Goal: Information Seeking & Learning: Learn about a topic

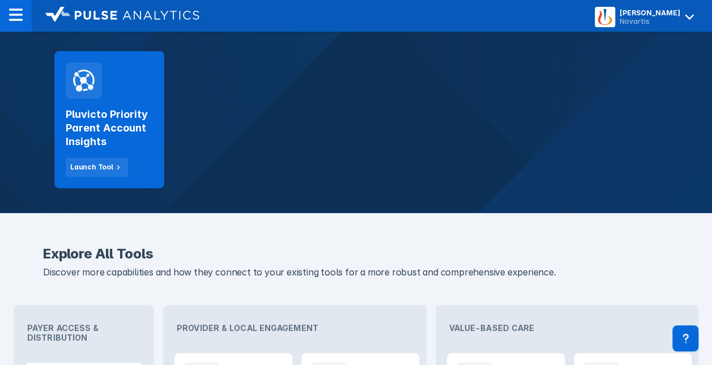
scroll to position [231, 0]
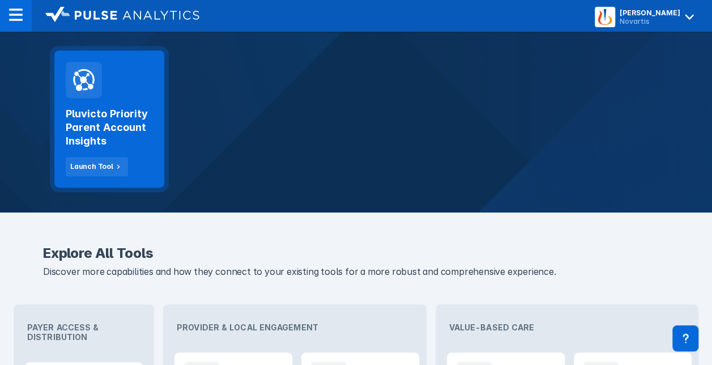
click at [122, 127] on h2 "Pluvicto Priority Parent Account Insights" at bounding box center [109, 127] width 87 height 41
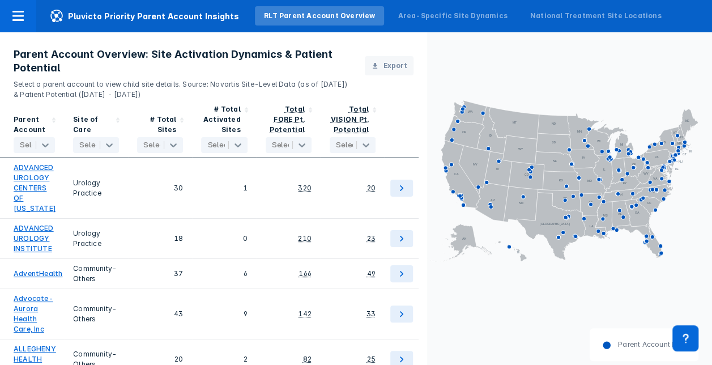
click at [28, 149] on div at bounding box center [34, 144] width 29 height 11
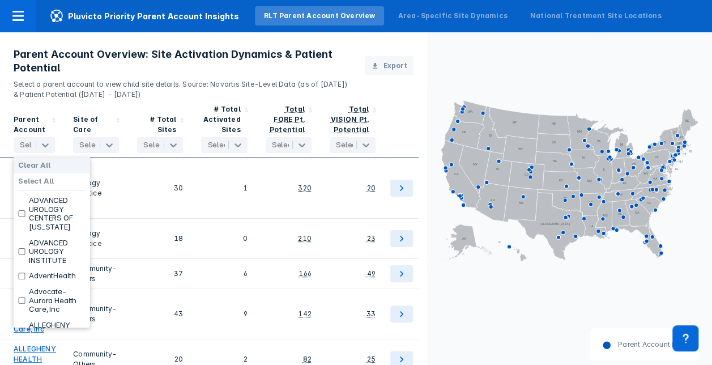
type input "j"
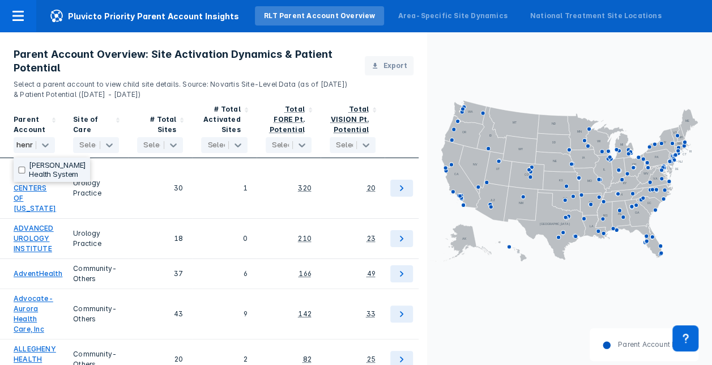
type input "henry"
click at [33, 171] on label "Henry Ford Health System" at bounding box center [57, 170] width 57 height 18
checkbox input "true"
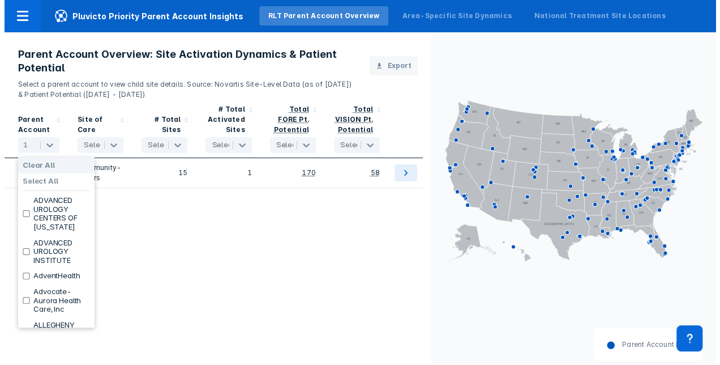
scroll to position [0, 0]
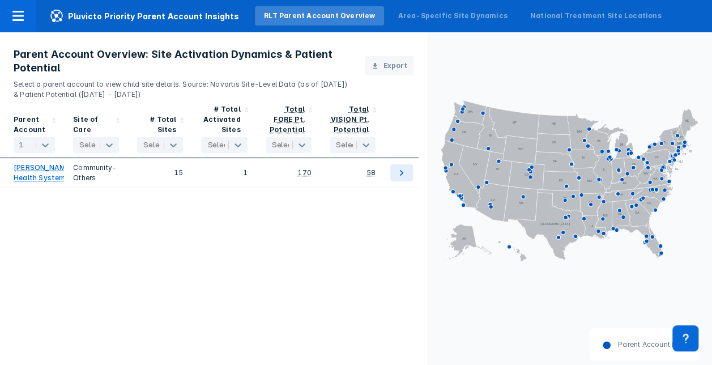
click at [318, 239] on div "Parent Account 1 selected Site of Care Select... # Total Sites Select... # Tota…" at bounding box center [213, 244] width 427 height 289
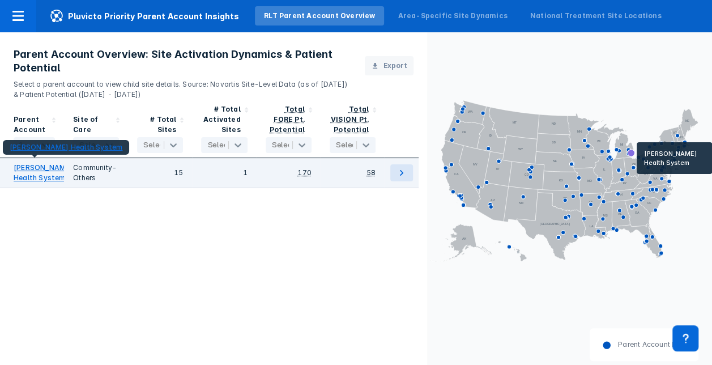
click at [24, 175] on link "Henry Ford Health System" at bounding box center [43, 173] width 59 height 20
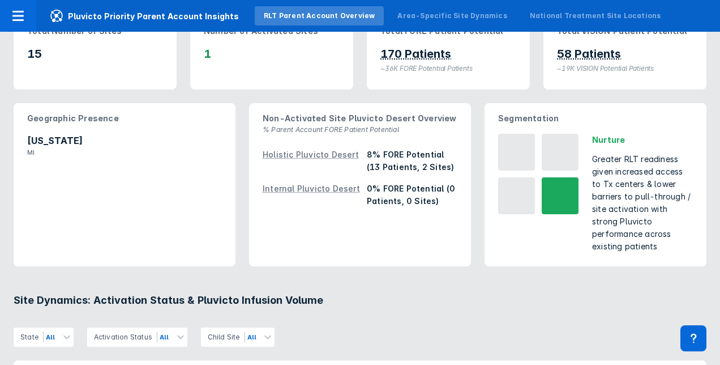
scroll to position [85, 0]
